Goal: Information Seeking & Learning: Learn about a topic

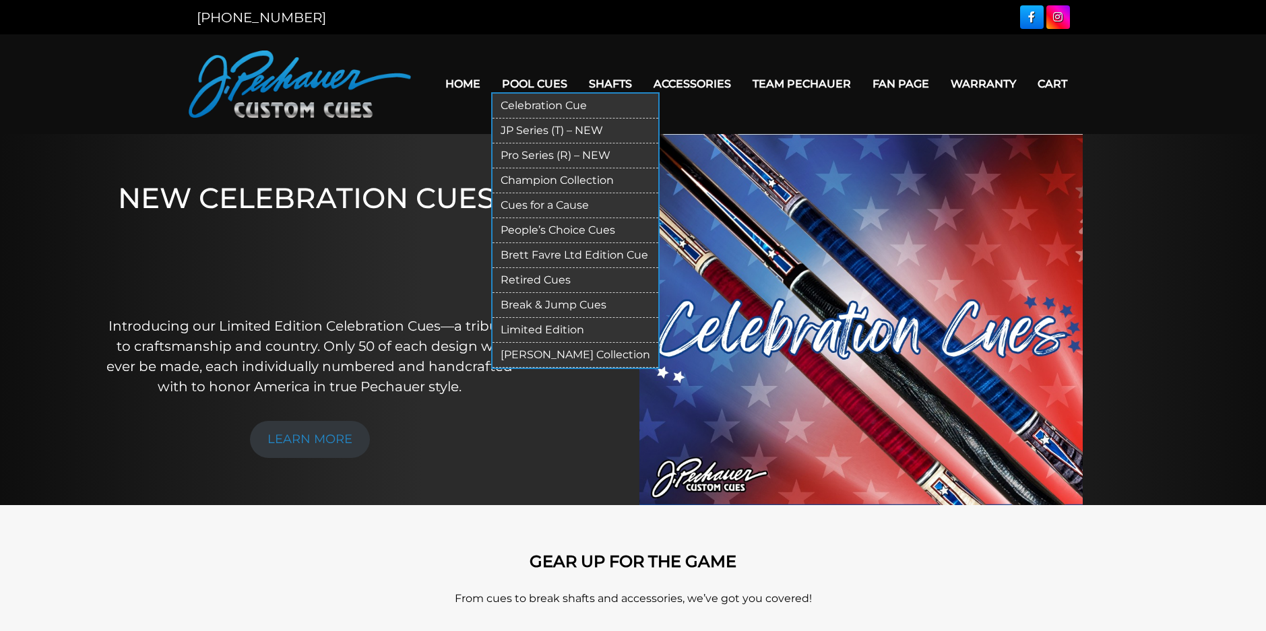
click at [537, 131] on link "JP Series (T) – NEW" at bounding box center [576, 131] width 166 height 25
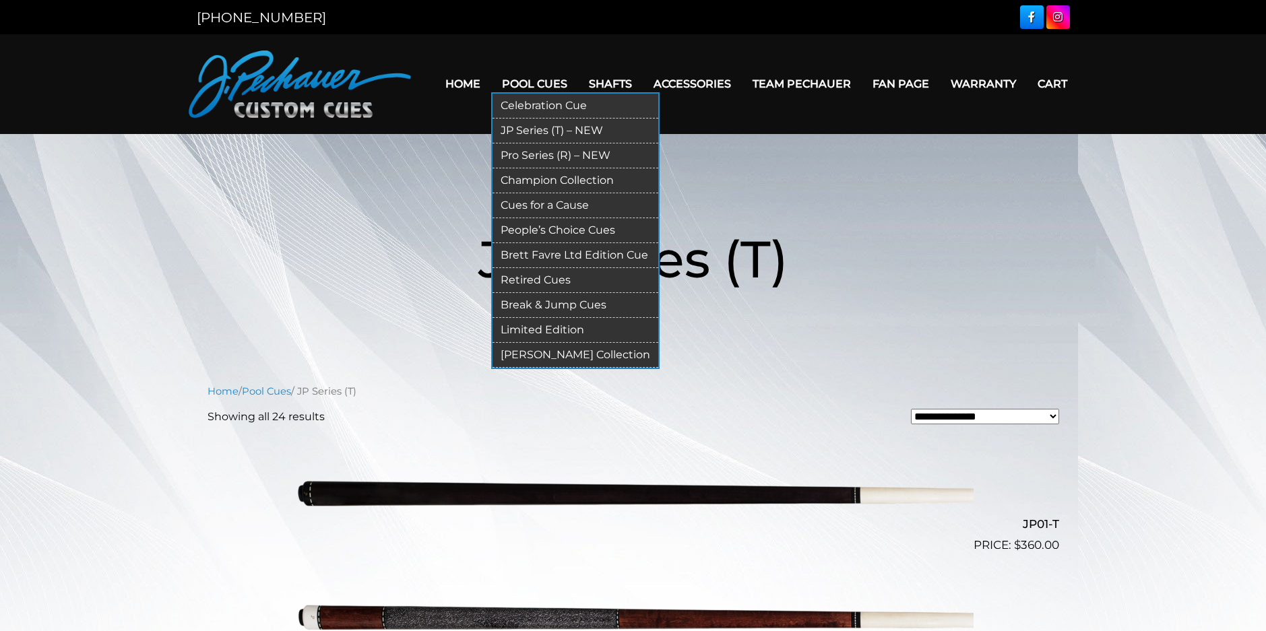
click at [537, 158] on link "Pro Series (R) – NEW" at bounding box center [576, 156] width 166 height 25
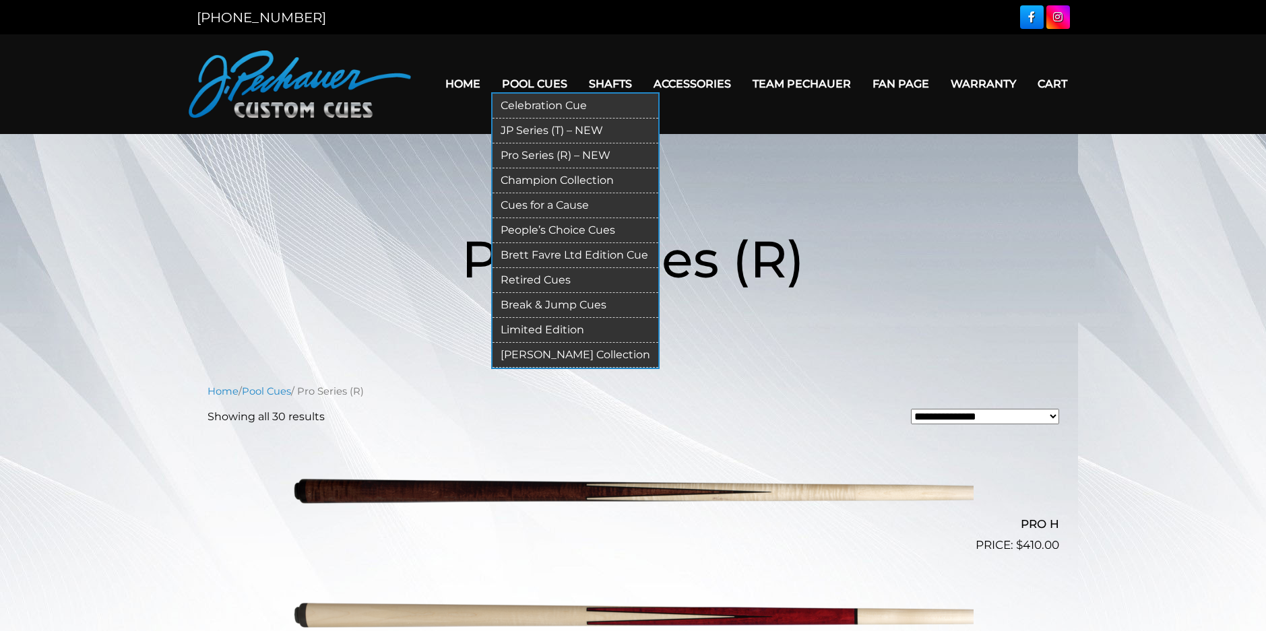
click at [526, 176] on link "Champion Collection" at bounding box center [576, 180] width 166 height 25
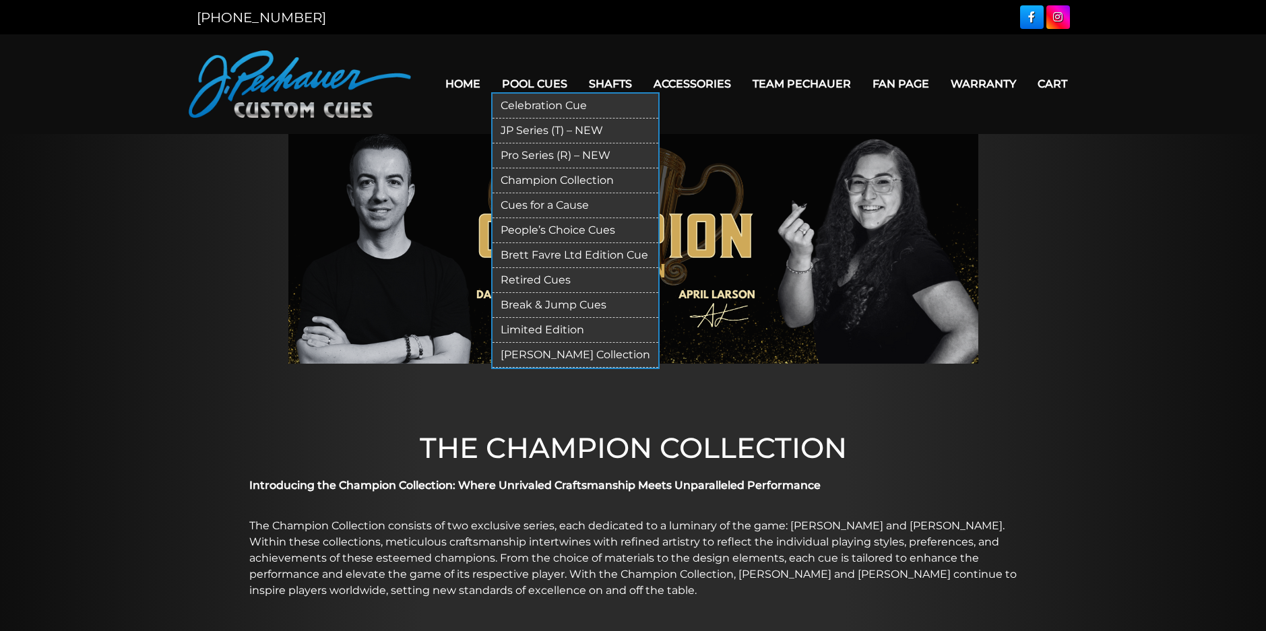
click at [549, 226] on link "People’s Choice Cues" at bounding box center [576, 230] width 166 height 25
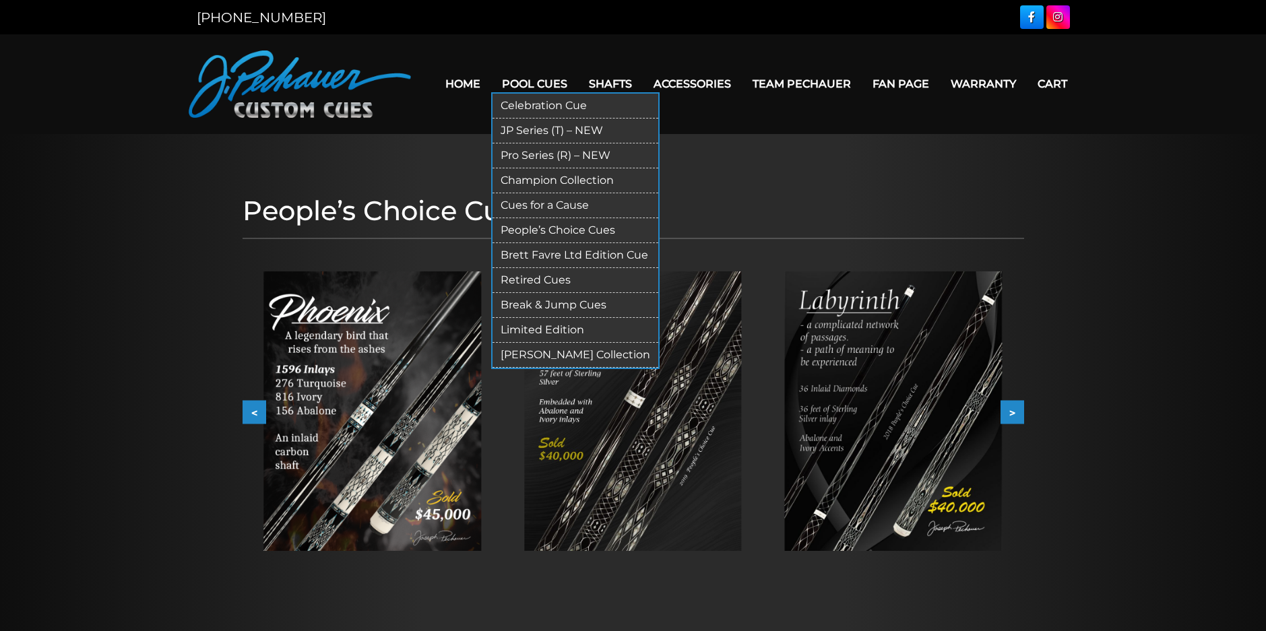
click at [538, 281] on link "Retired Cues" at bounding box center [576, 280] width 166 height 25
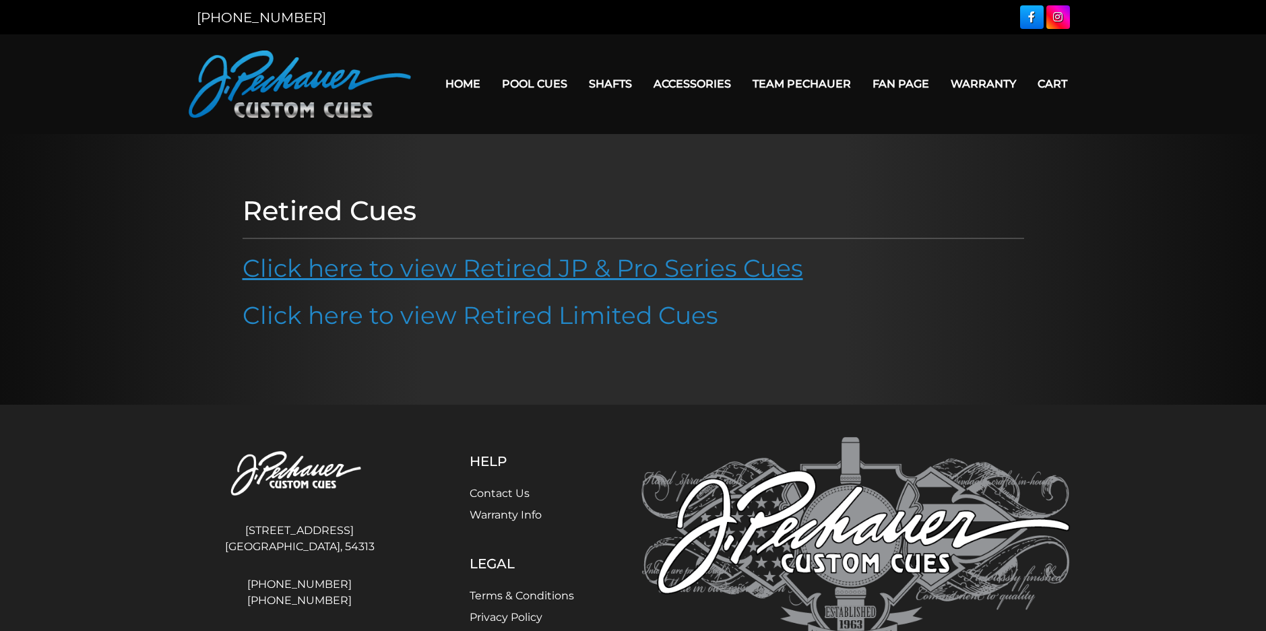
click at [614, 267] on link "Click here to view Retired JP & Pro Series Cues" at bounding box center [523, 268] width 561 height 30
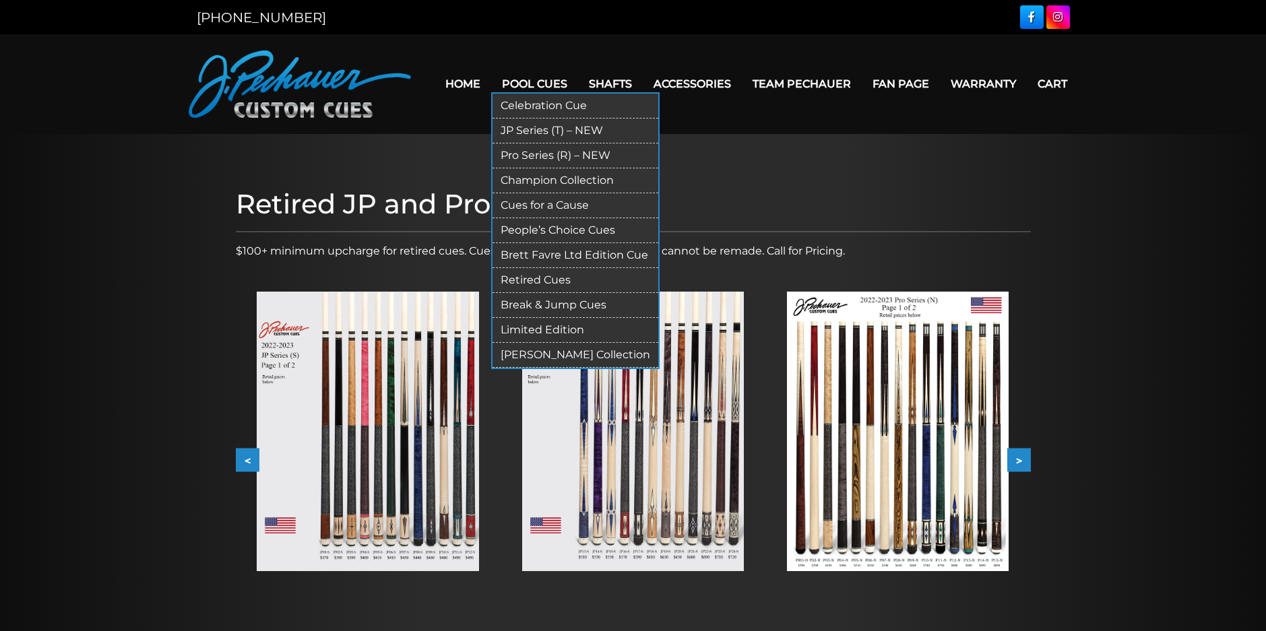
click at [548, 277] on link "Retired Cues" at bounding box center [576, 280] width 166 height 25
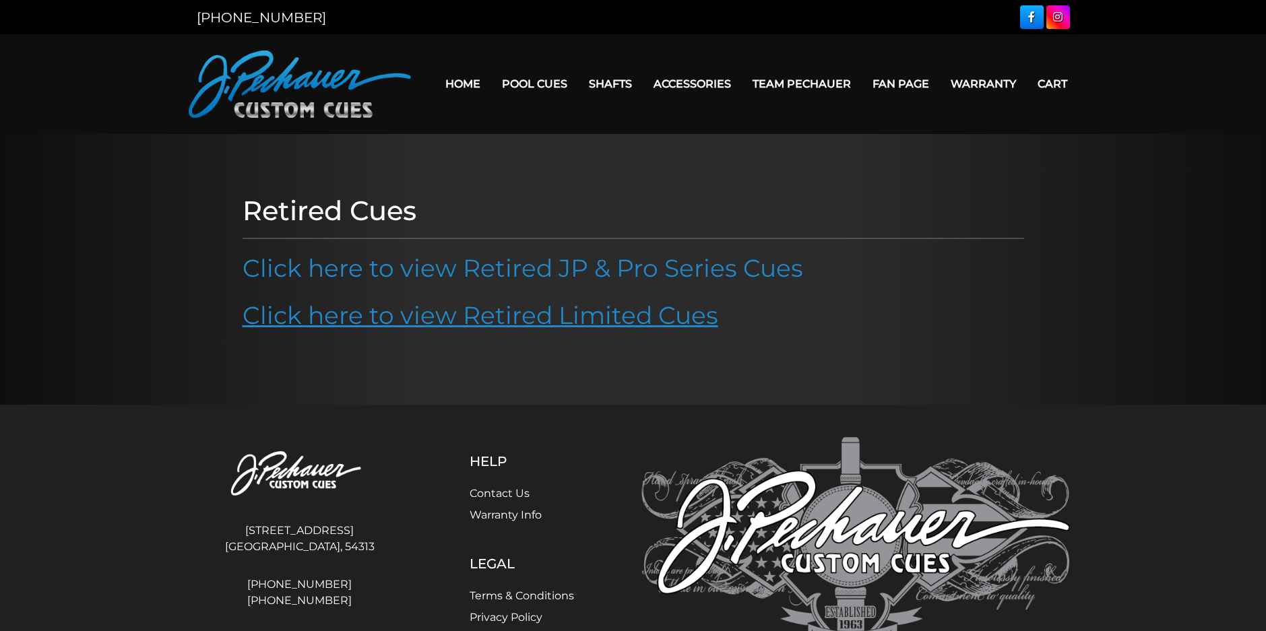
click at [561, 311] on link "Click here to view Retired Limited Cues" at bounding box center [481, 316] width 476 height 30
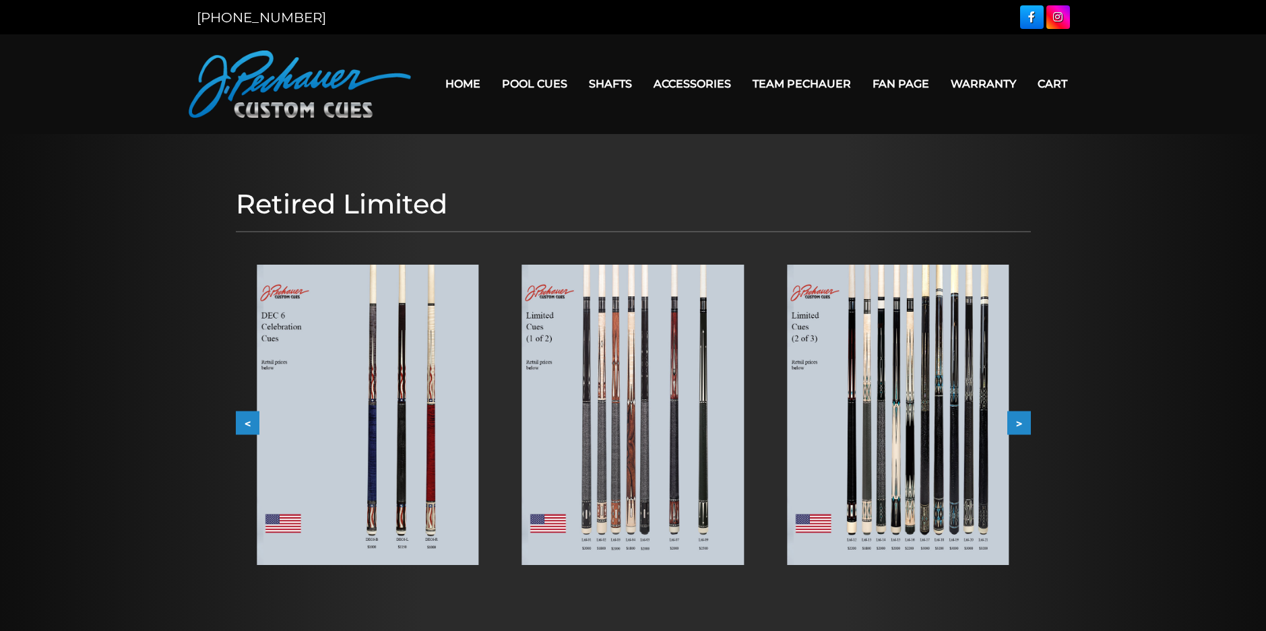
click at [1020, 424] on button ">" at bounding box center [1020, 423] width 24 height 24
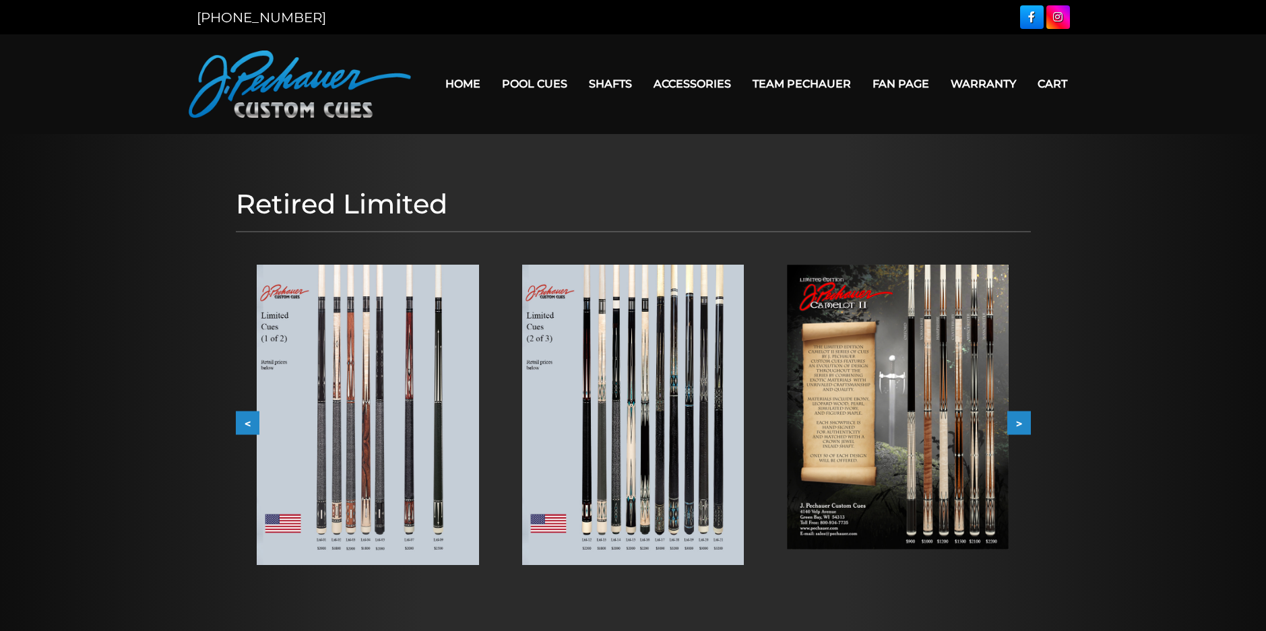
click at [1018, 425] on button ">" at bounding box center [1020, 423] width 24 height 24
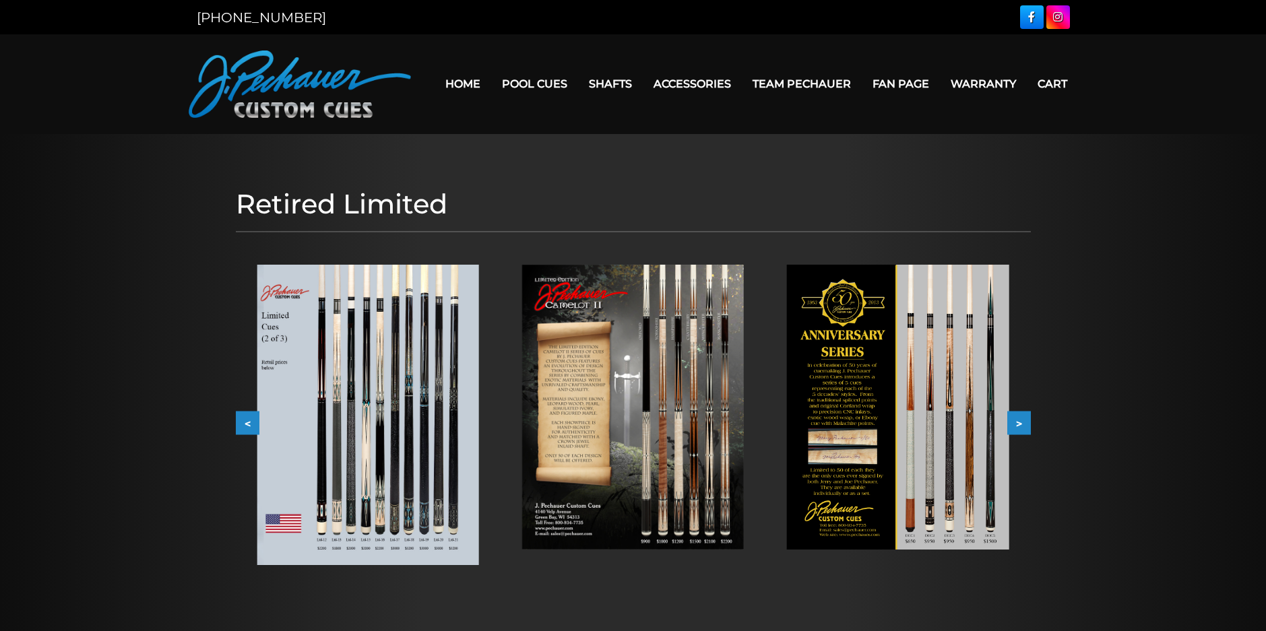
click at [1018, 425] on button ">" at bounding box center [1020, 423] width 24 height 24
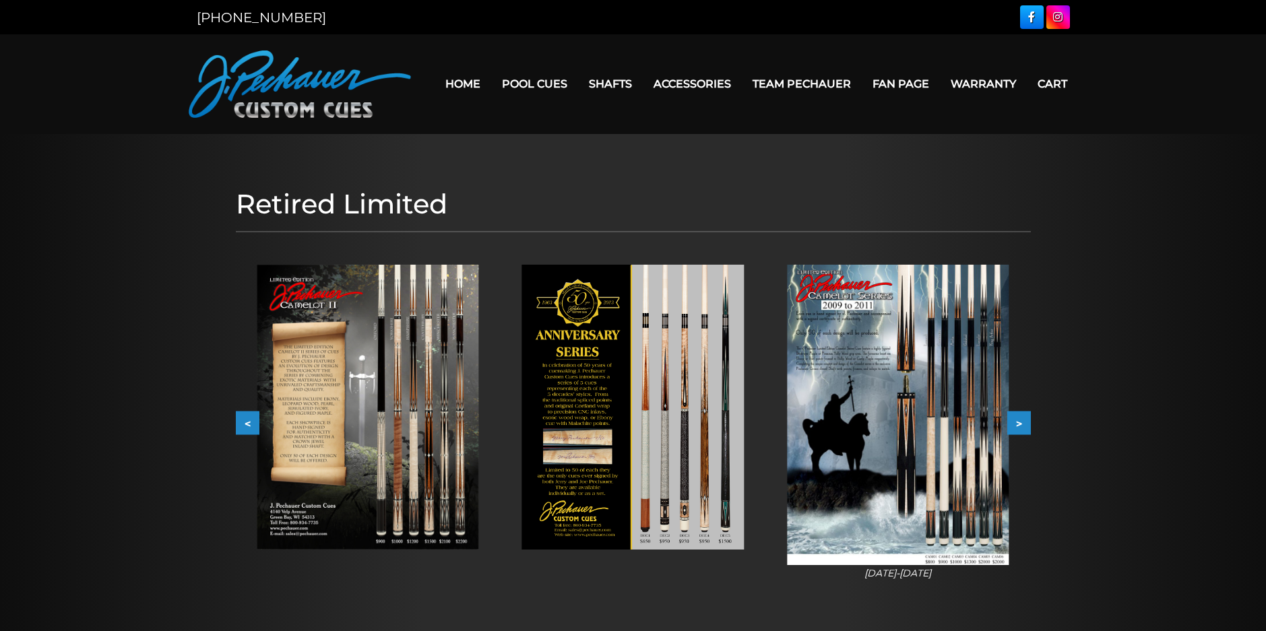
click at [1018, 425] on button ">" at bounding box center [1020, 423] width 24 height 24
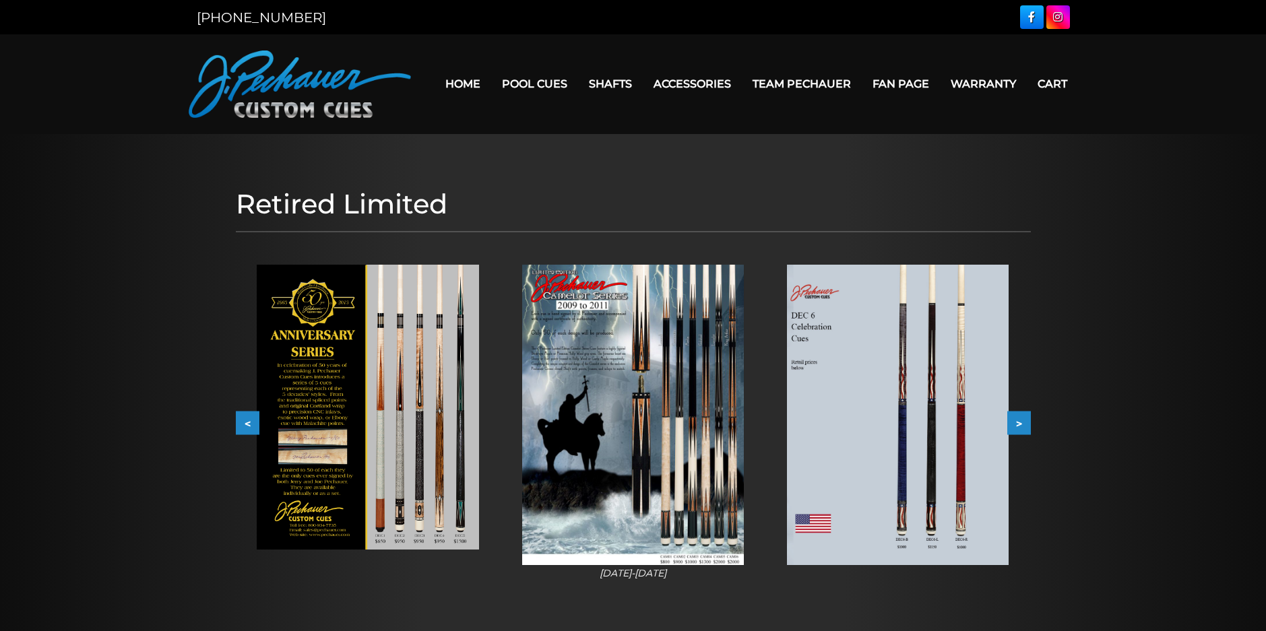
click at [1018, 425] on button ">" at bounding box center [1020, 423] width 24 height 24
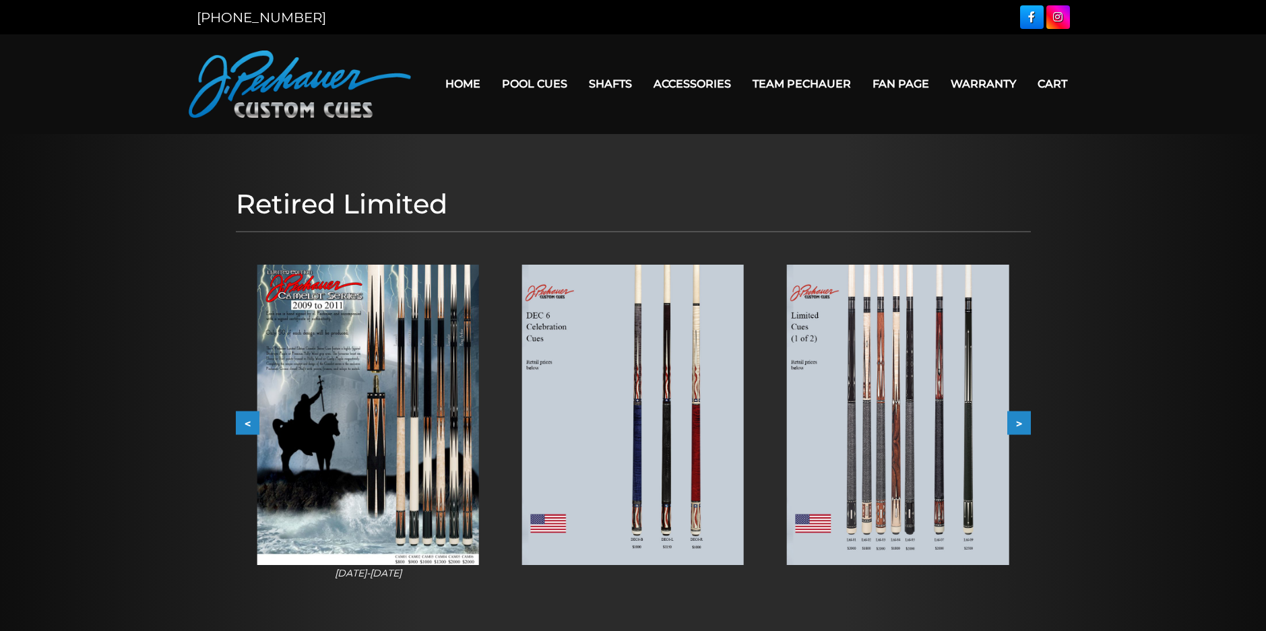
click at [1018, 425] on button ">" at bounding box center [1020, 423] width 24 height 24
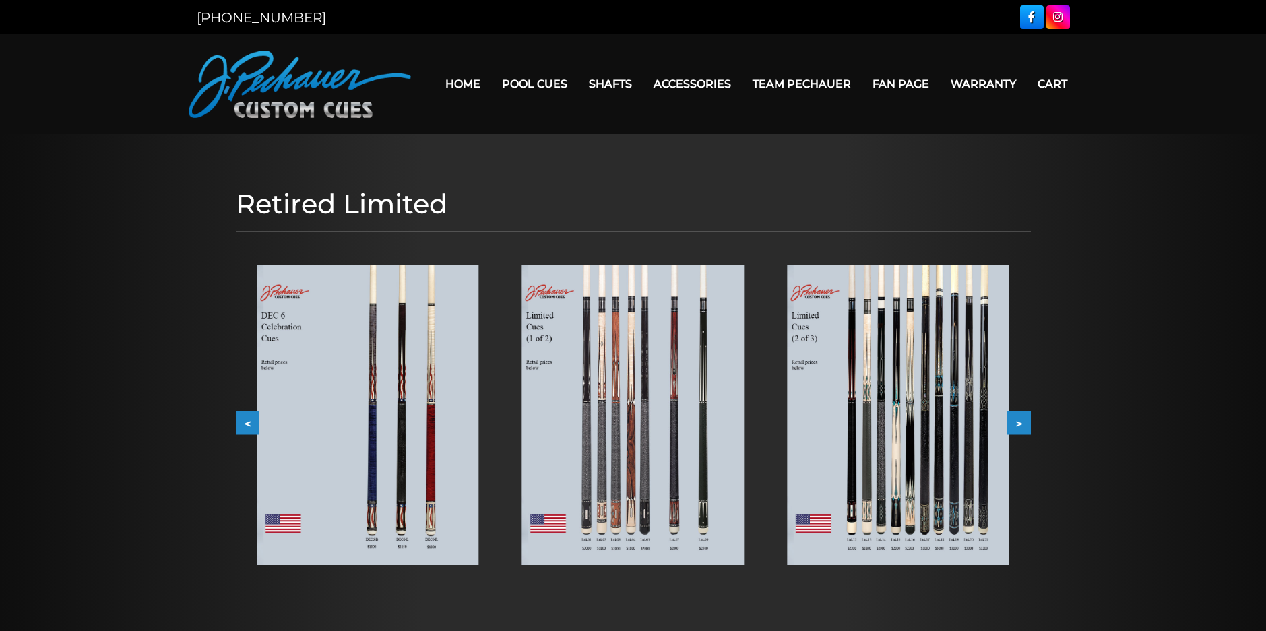
click at [1018, 425] on button ">" at bounding box center [1020, 423] width 24 height 24
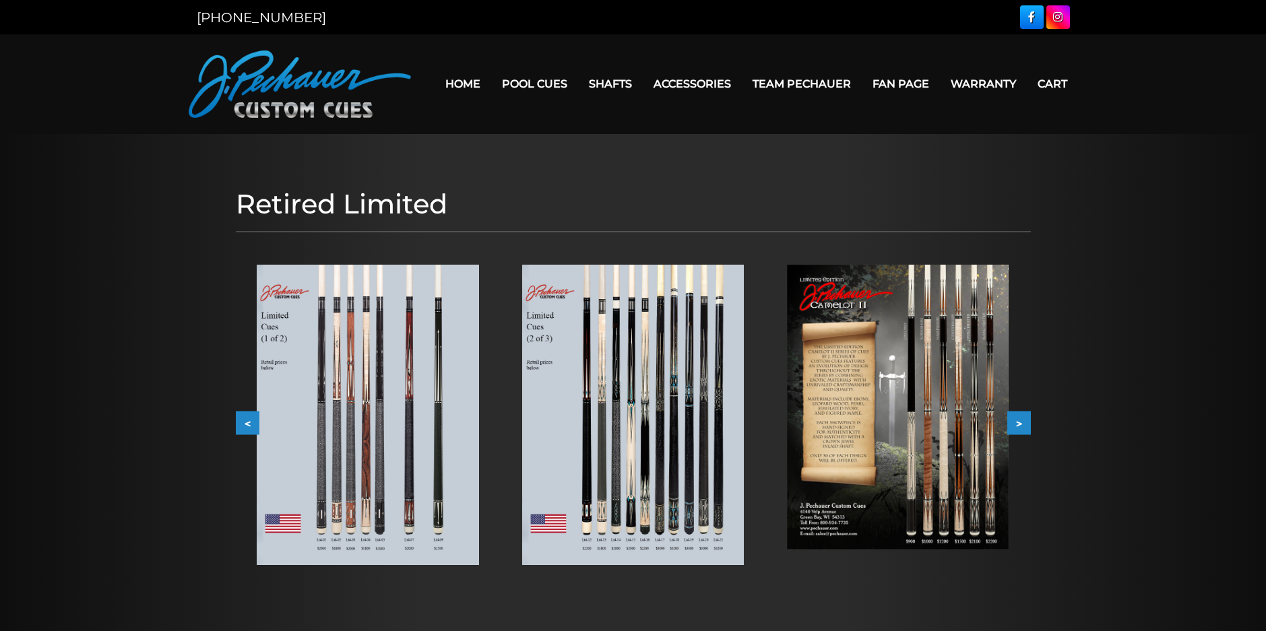
click at [1018, 425] on button ">" at bounding box center [1020, 423] width 24 height 24
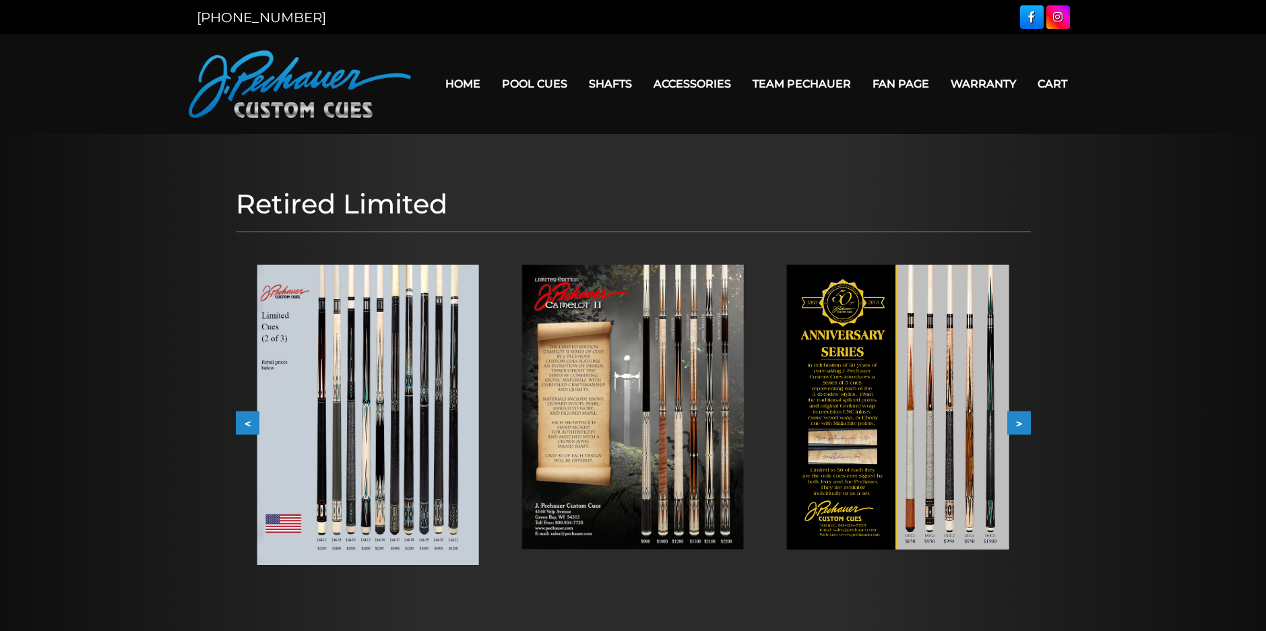
click at [1018, 425] on button ">" at bounding box center [1020, 423] width 24 height 24
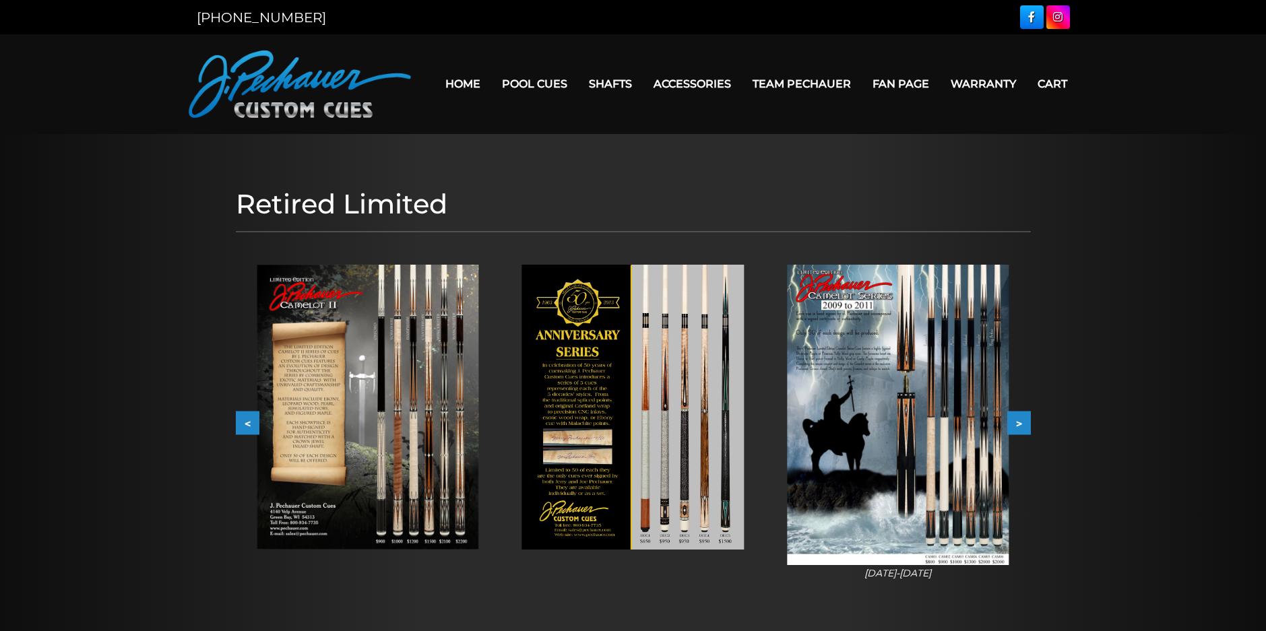
click at [1018, 425] on button ">" at bounding box center [1020, 423] width 24 height 24
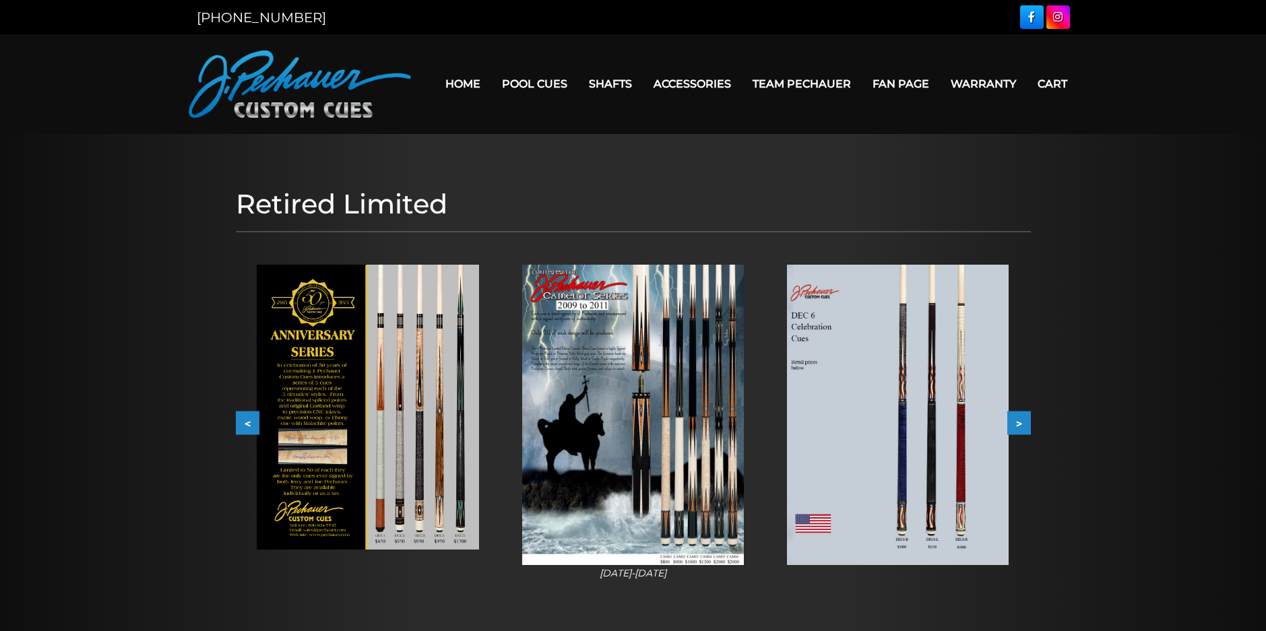
click at [1018, 425] on button ">" at bounding box center [1020, 423] width 24 height 24
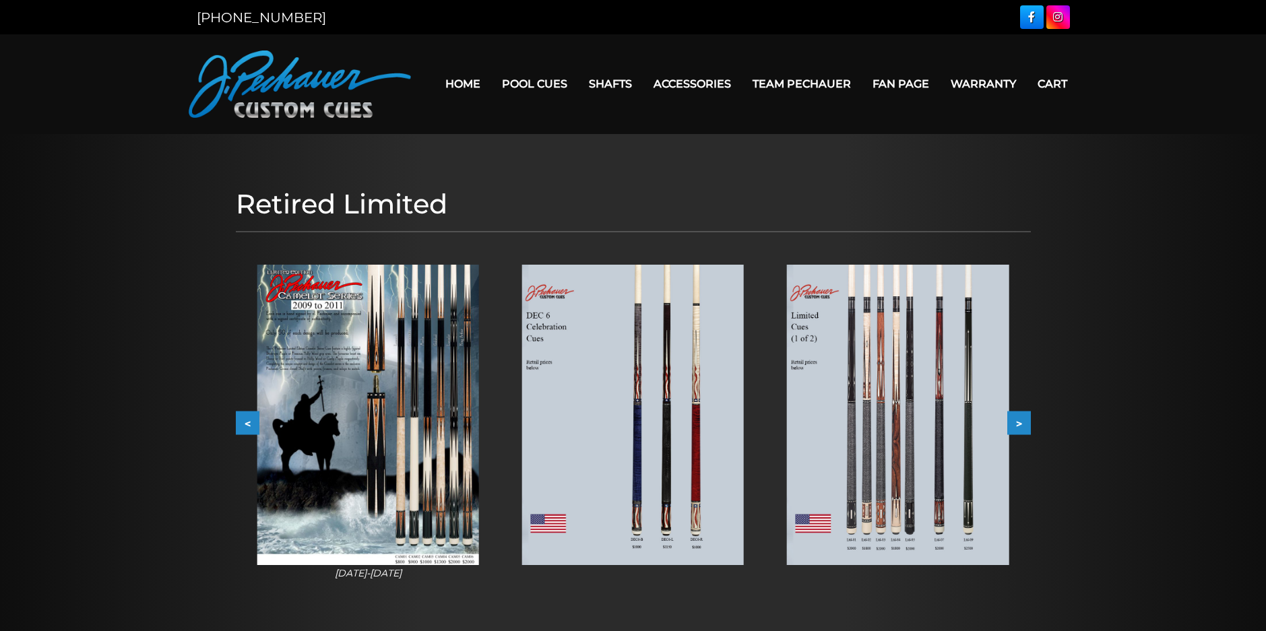
click at [1015, 426] on button ">" at bounding box center [1020, 423] width 24 height 24
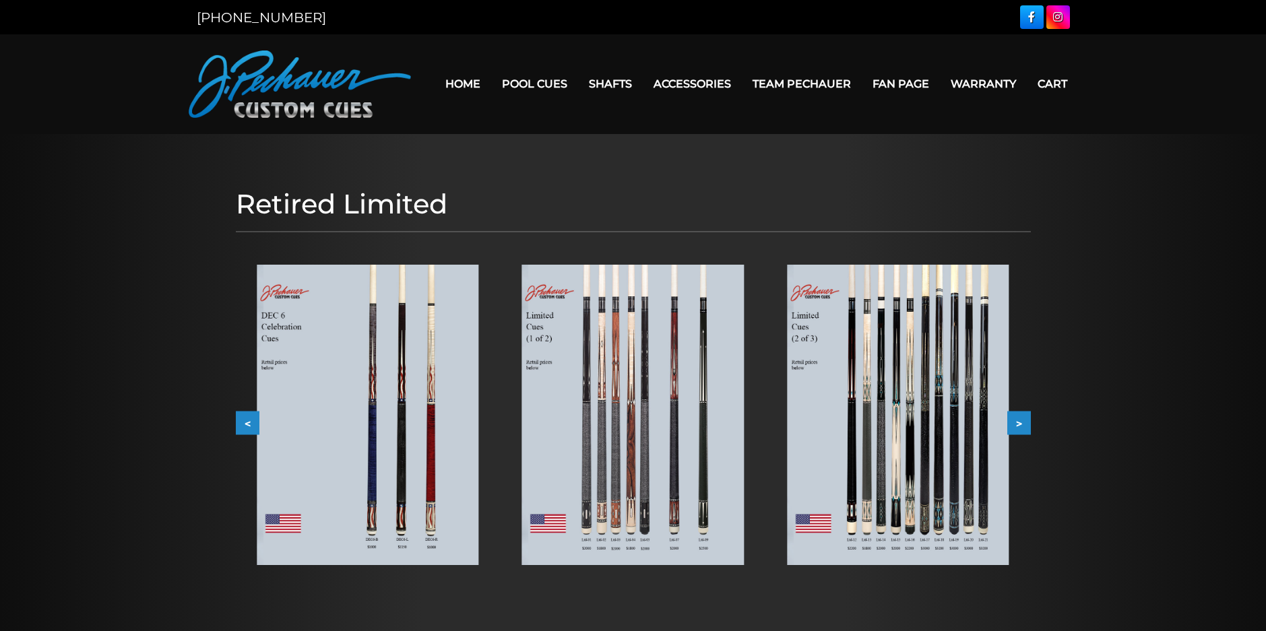
click at [1014, 426] on button ">" at bounding box center [1020, 423] width 24 height 24
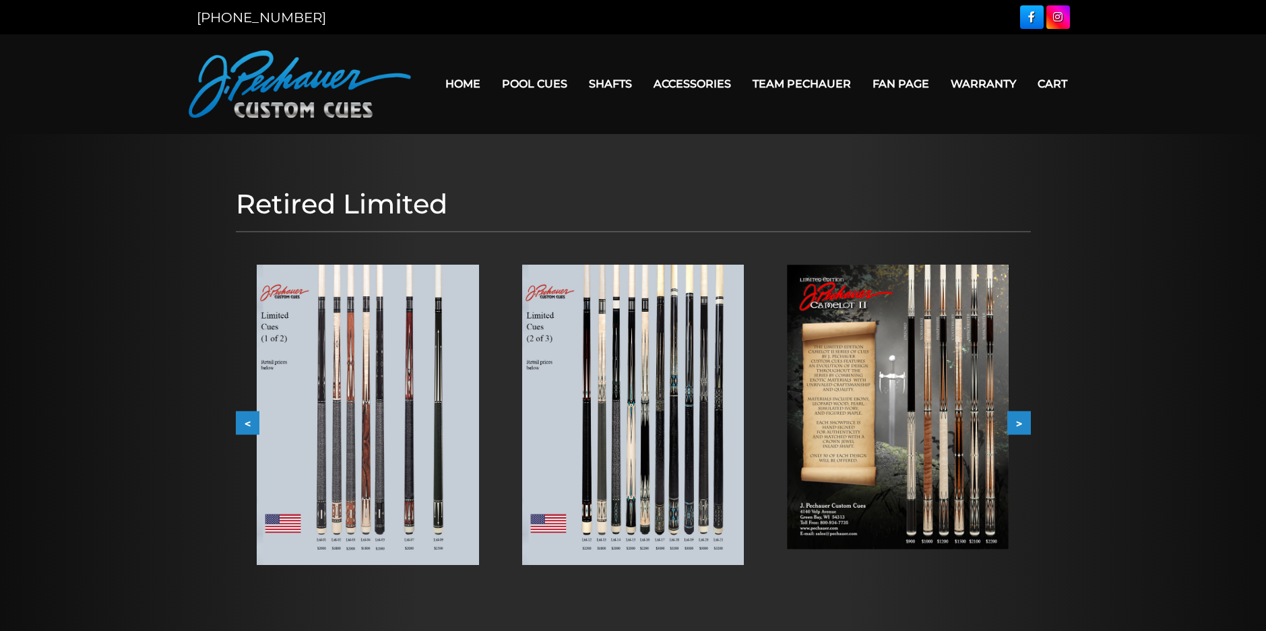
click at [1014, 426] on button ">" at bounding box center [1020, 423] width 24 height 24
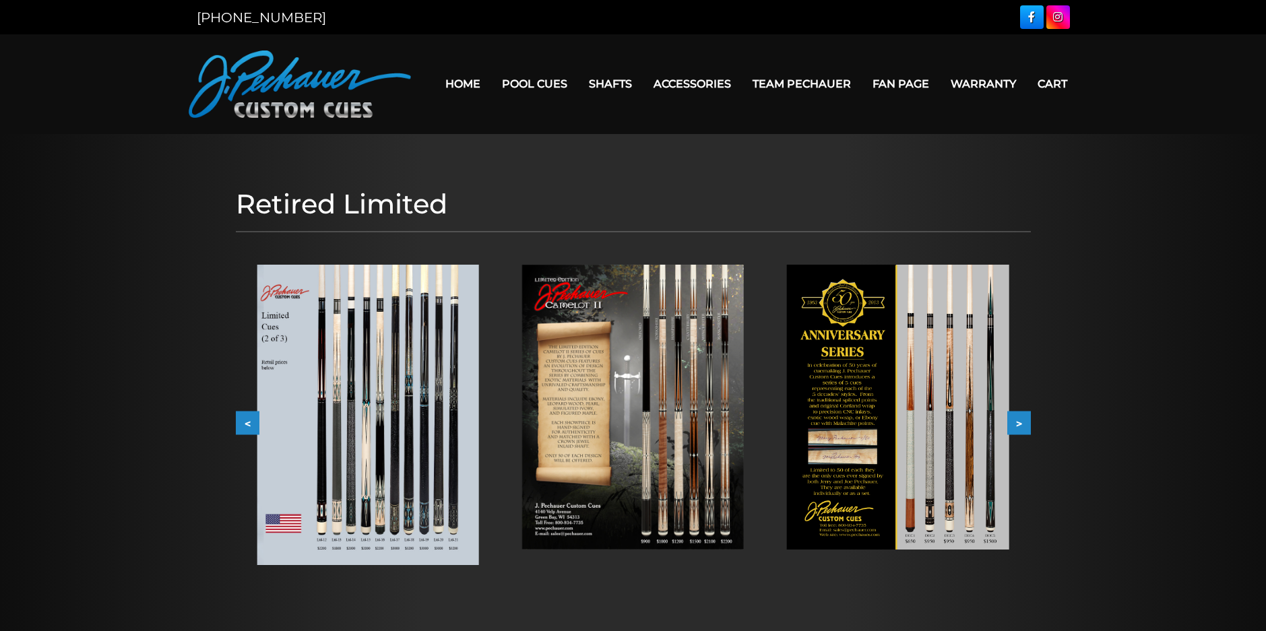
click at [1014, 426] on button ">" at bounding box center [1020, 423] width 24 height 24
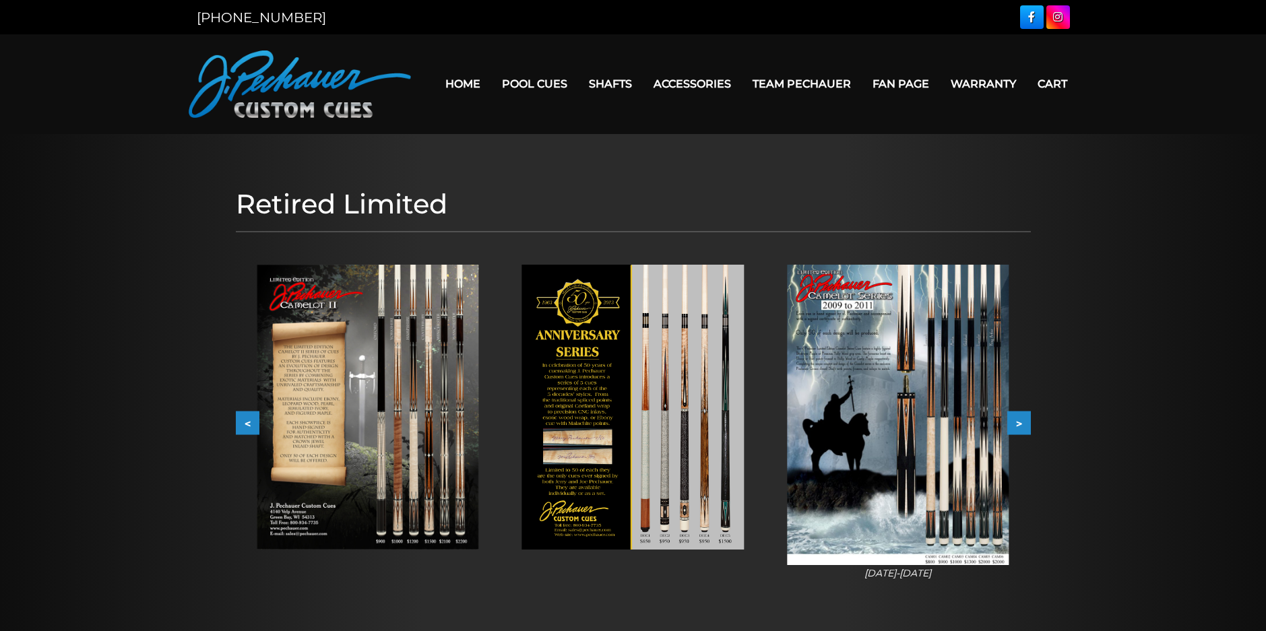
click at [1014, 426] on button ">" at bounding box center [1020, 423] width 24 height 24
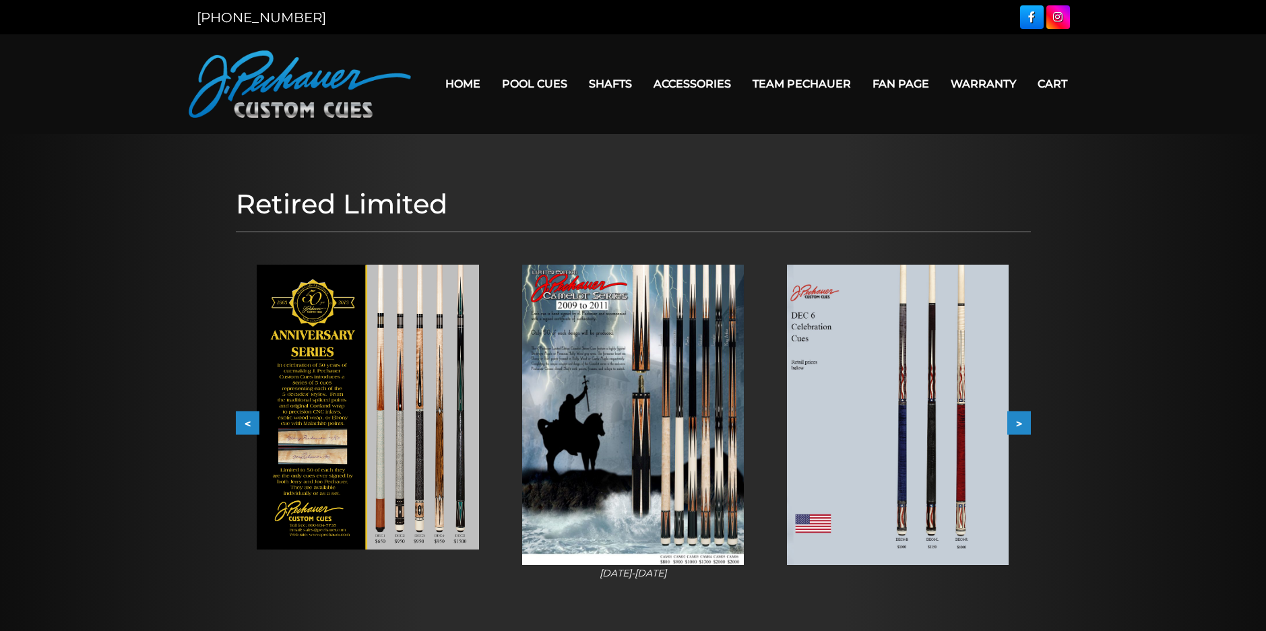
click at [1014, 426] on button ">" at bounding box center [1020, 423] width 24 height 24
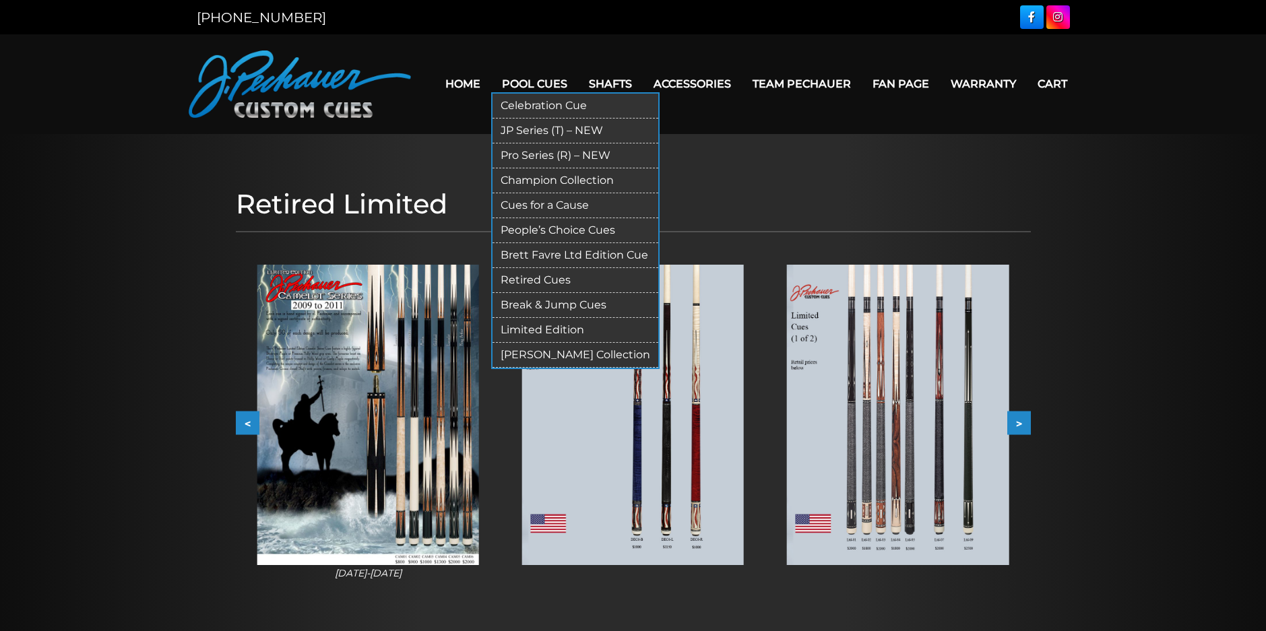
click at [545, 353] on link "[PERSON_NAME] Collection" at bounding box center [576, 355] width 166 height 25
click at [553, 326] on link "Limited Edition" at bounding box center [576, 330] width 166 height 25
click at [559, 127] on link "JP Series (T) – NEW" at bounding box center [576, 131] width 166 height 25
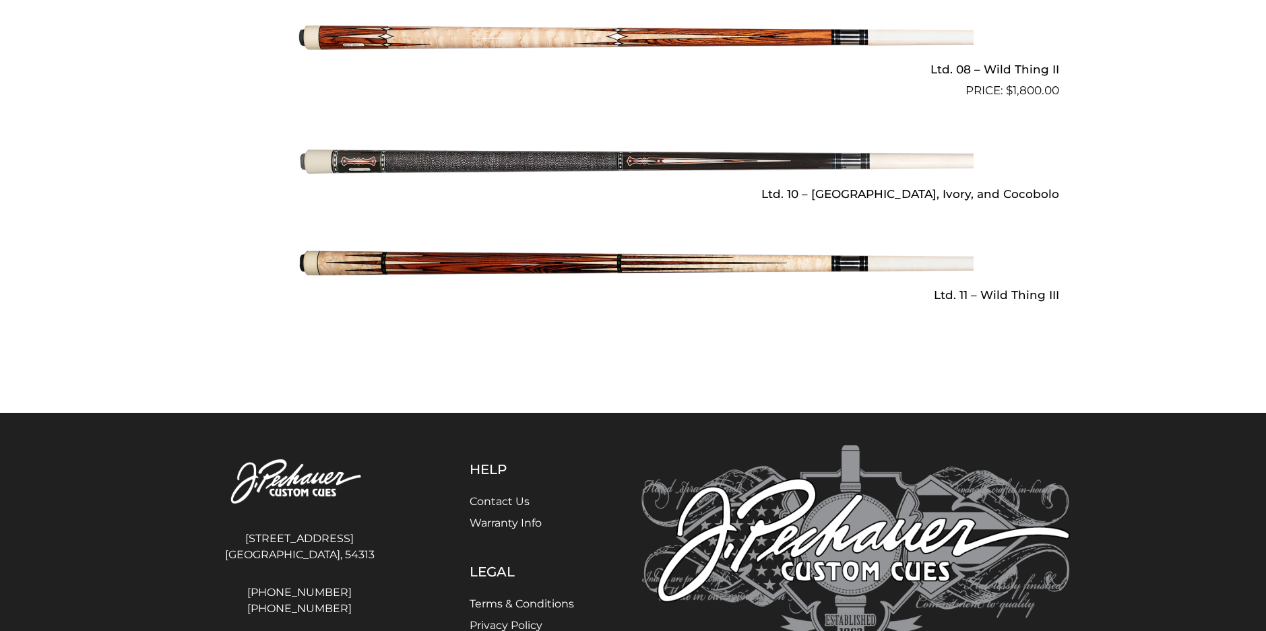
scroll to position [2122, 0]
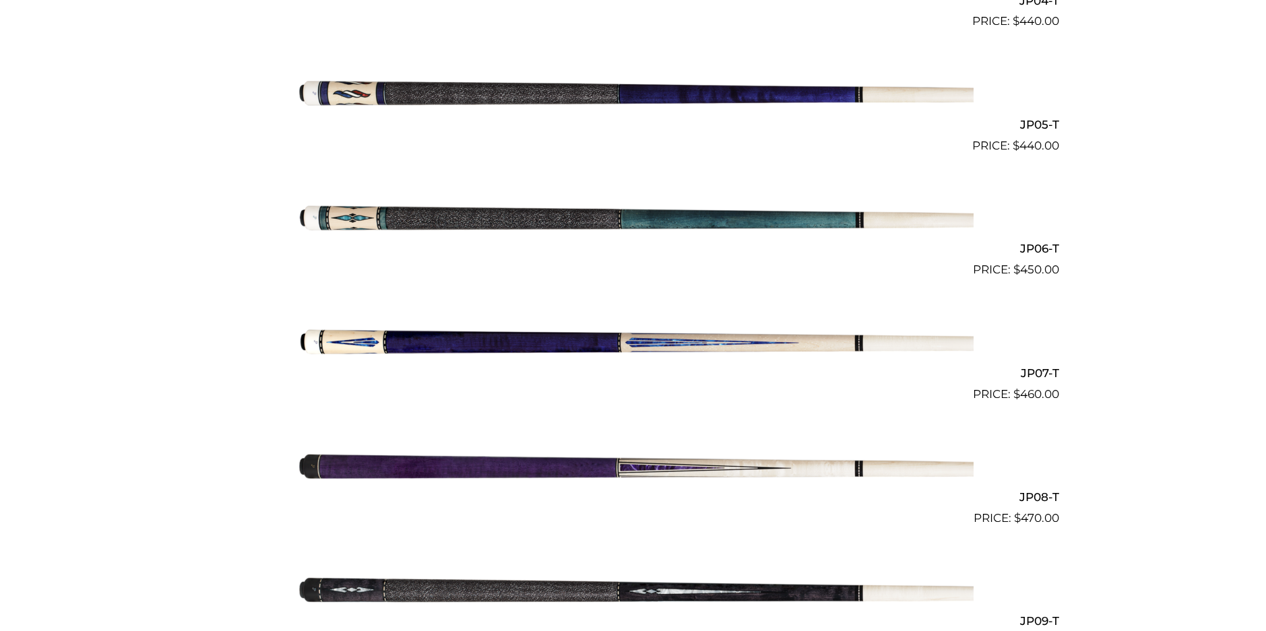
scroll to position [912, 0]
